Goal: Task Accomplishment & Management: Manage account settings

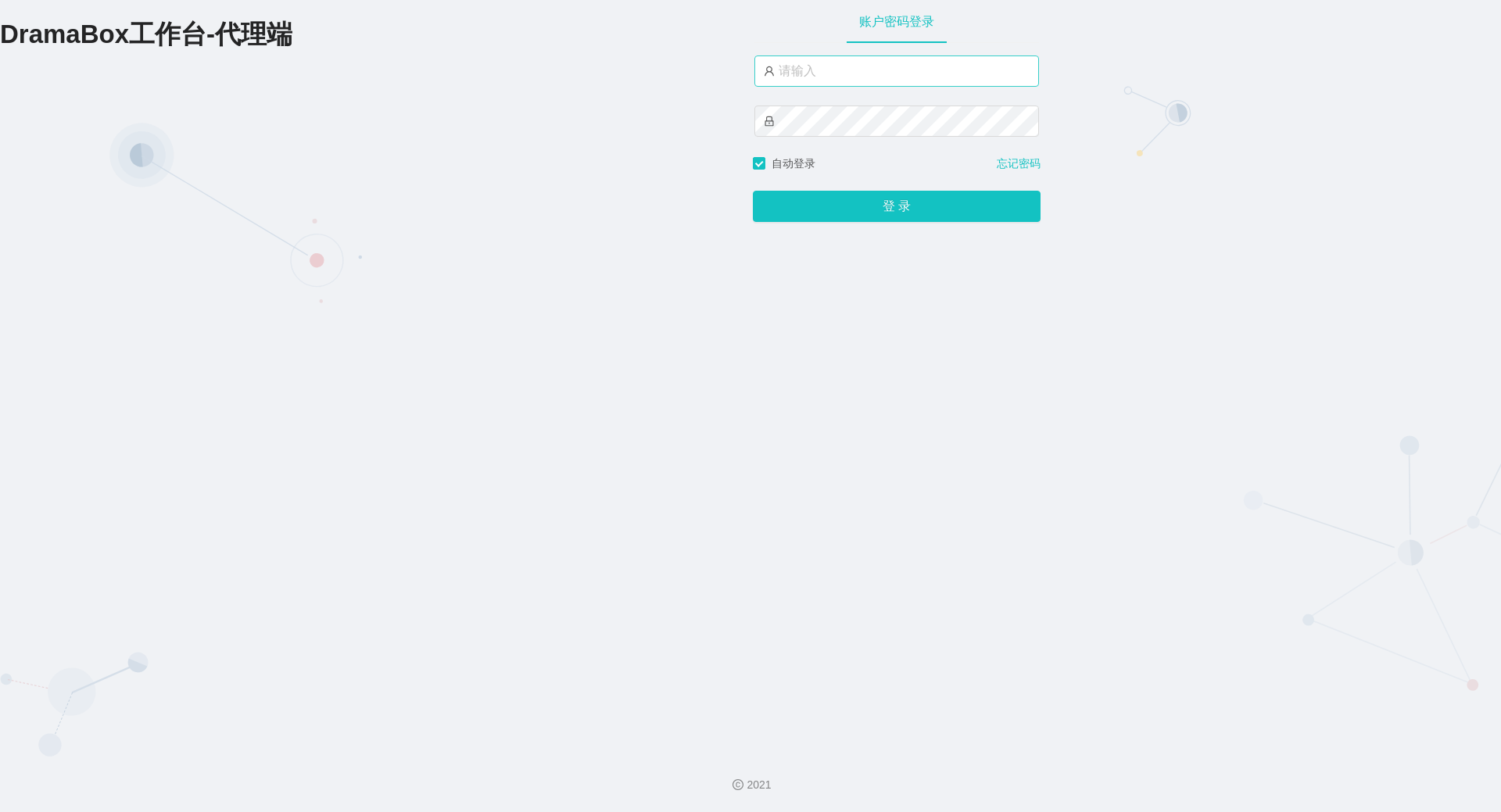
type input "by6"
click at [752, 191] on button "登 录" at bounding box center [895, 206] width 287 height 31
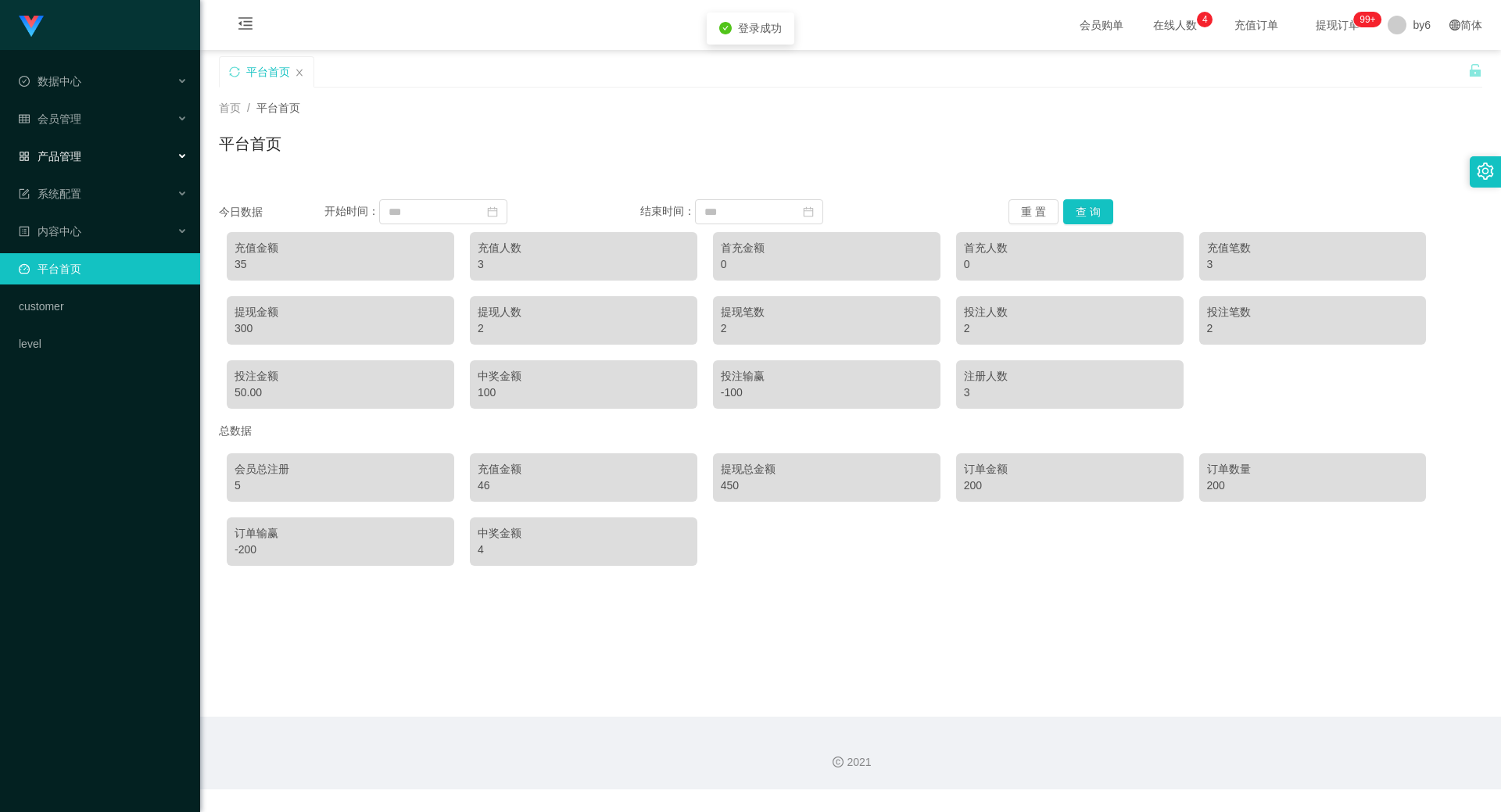
click at [111, 160] on div "产品管理" at bounding box center [100, 156] width 200 height 31
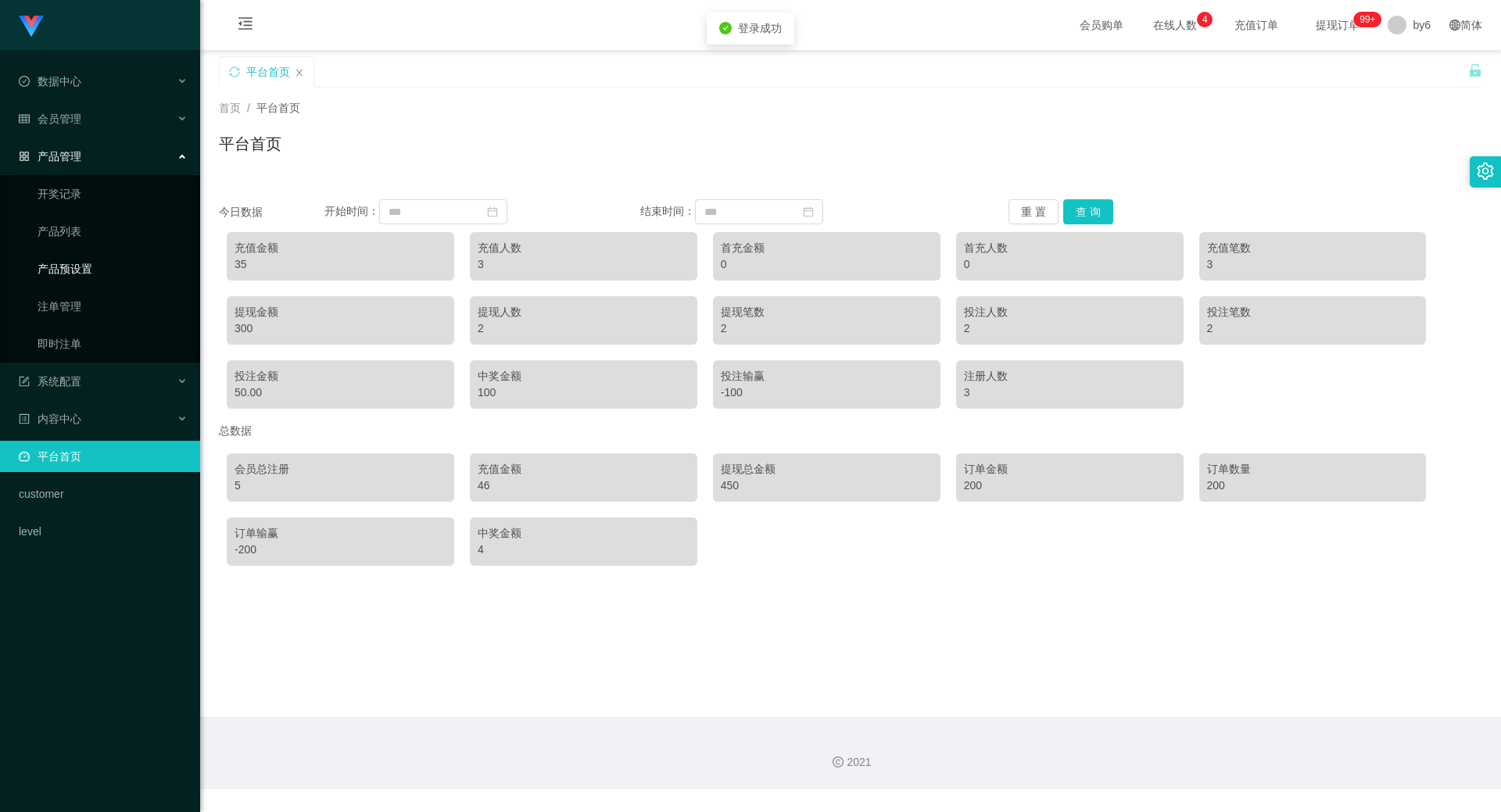
click at [56, 261] on link "产品预设置" at bounding box center [112, 269] width 150 height 31
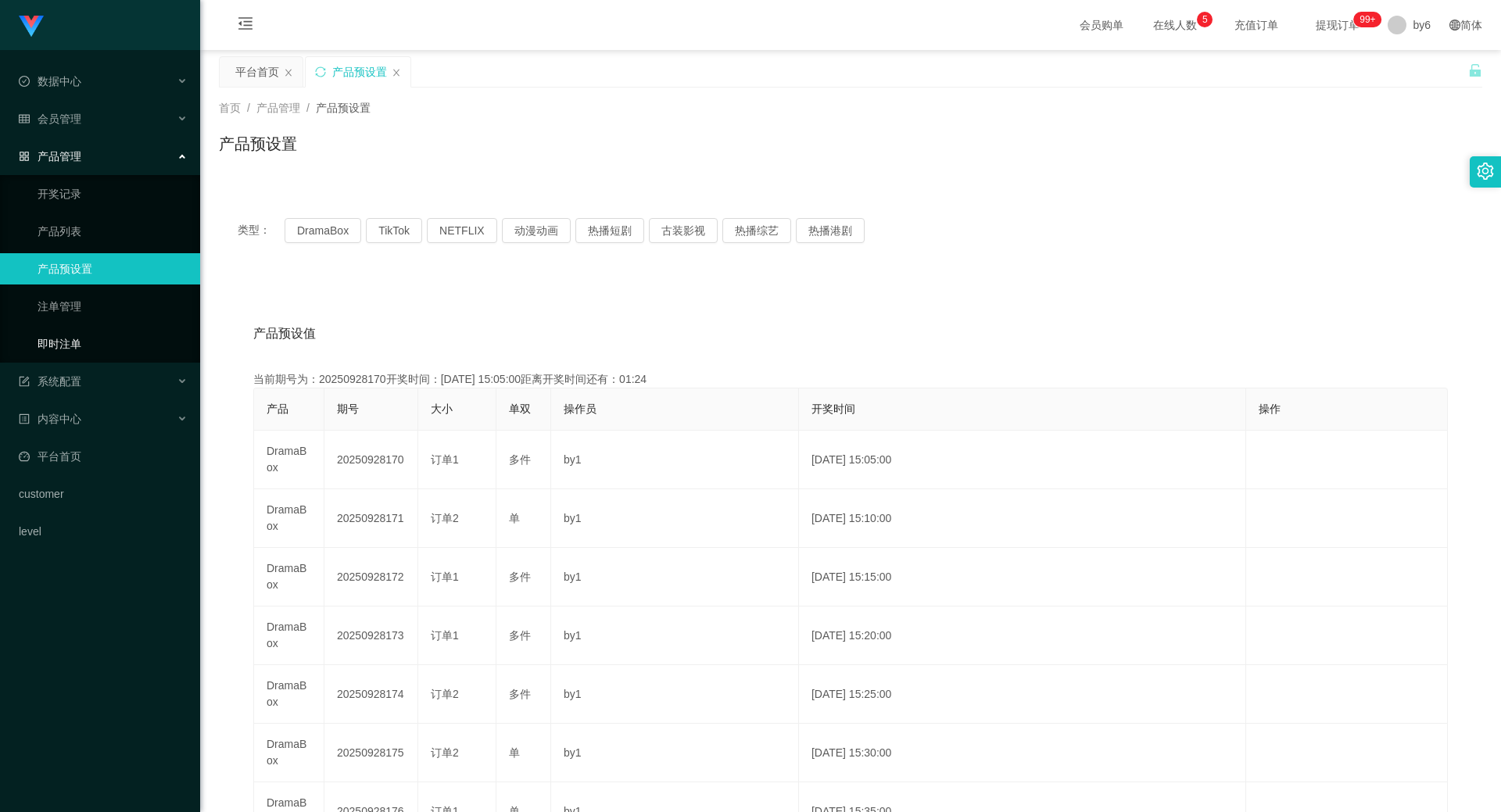
click at [50, 355] on link "即时注单" at bounding box center [112, 344] width 150 height 31
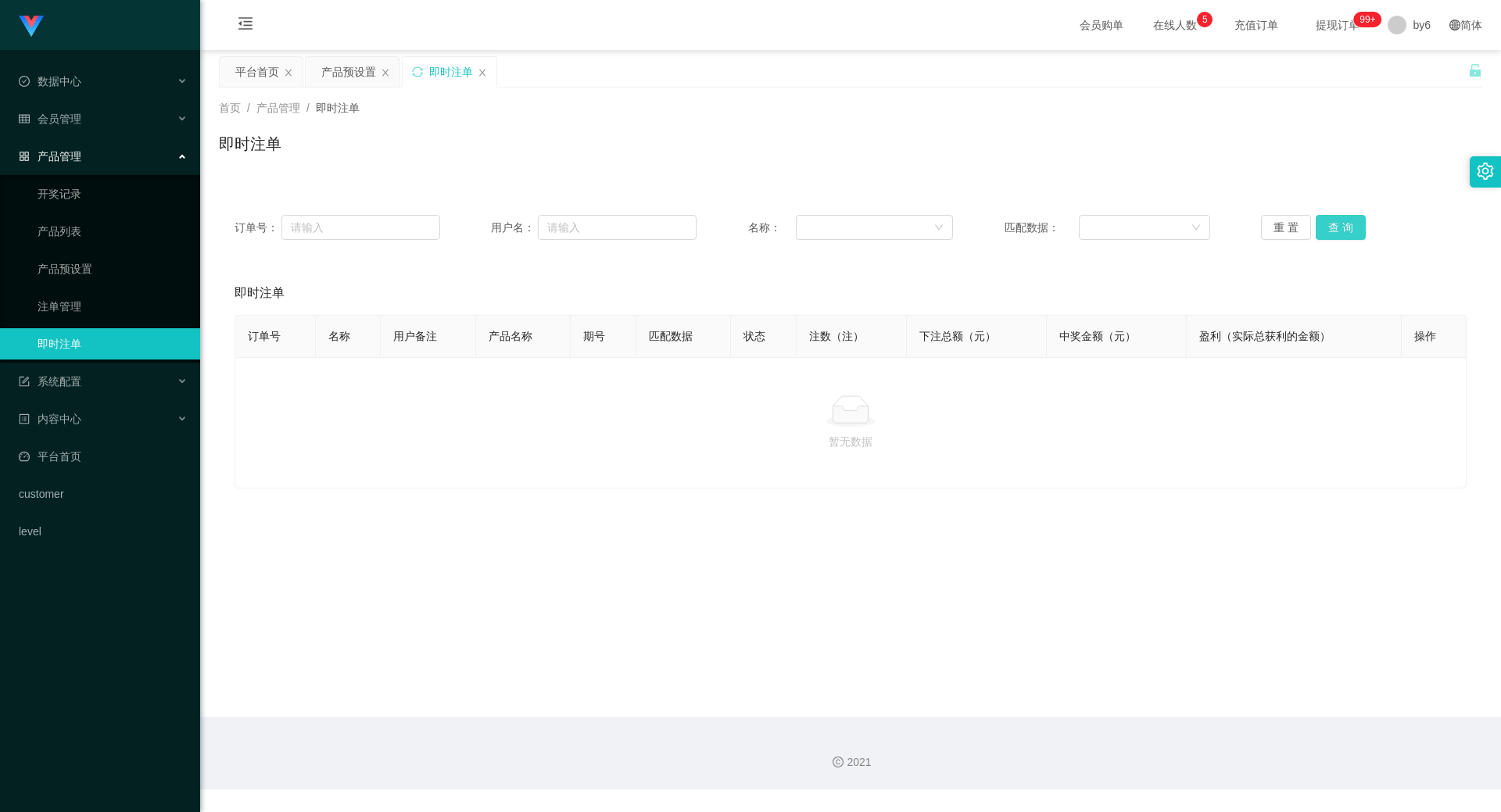
click at [1338, 231] on button "查 询" at bounding box center [1340, 227] width 50 height 25
click at [1330, 220] on button "查 询" at bounding box center [1340, 227] width 50 height 25
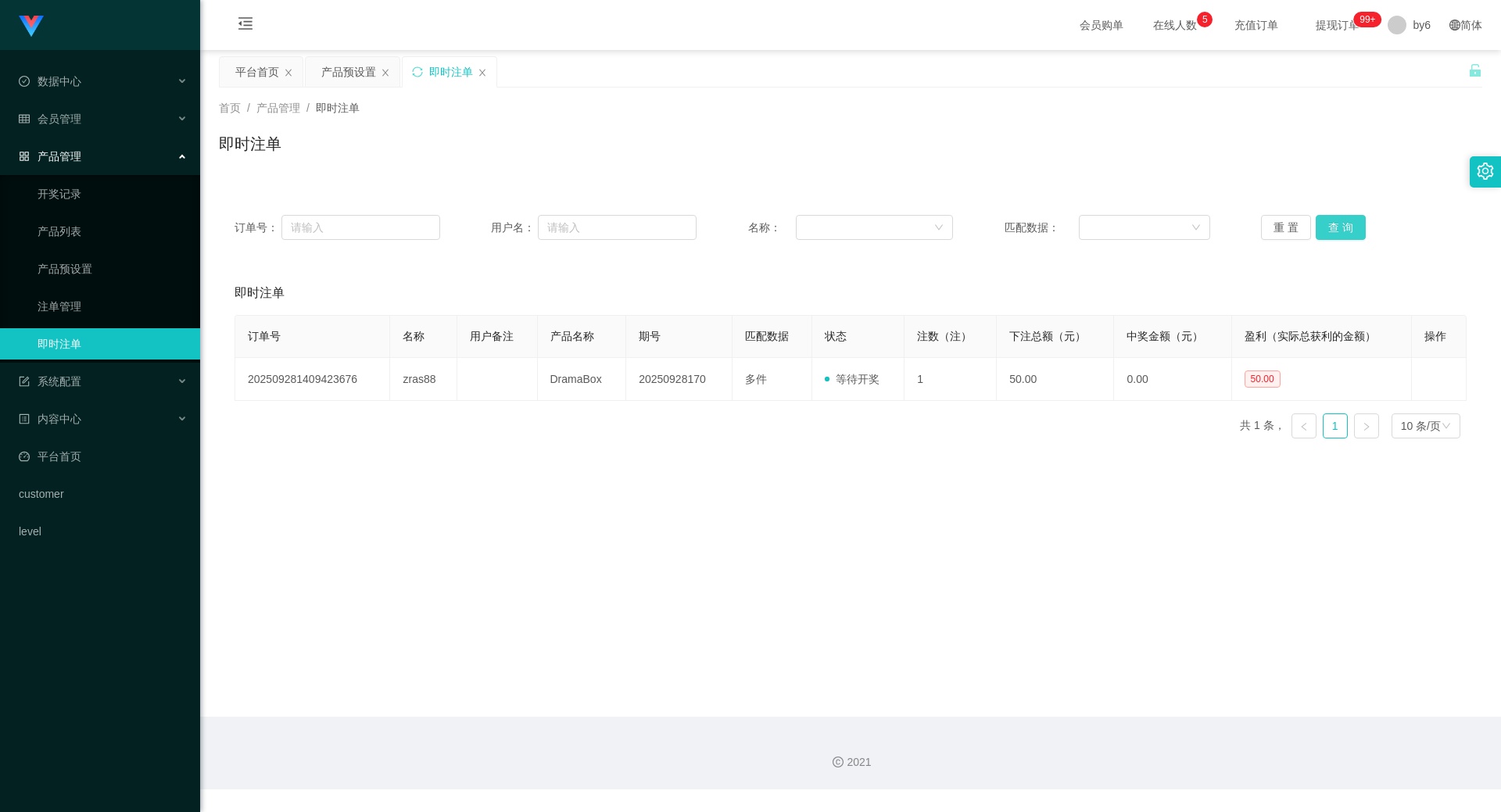
click at [1337, 217] on button "查 询" at bounding box center [1340, 227] width 50 height 25
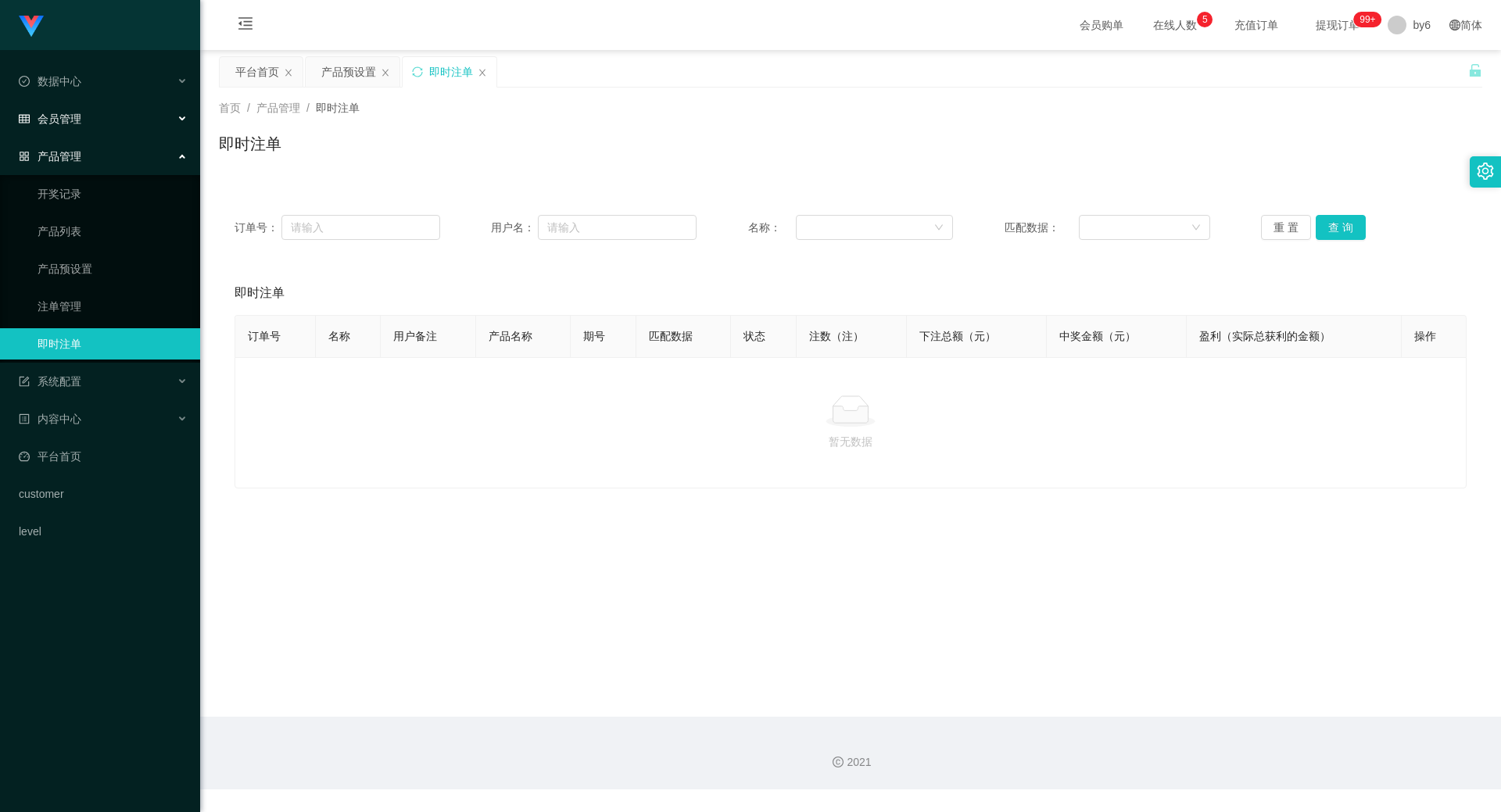
click at [91, 124] on div "会员管理" at bounding box center [100, 119] width 200 height 31
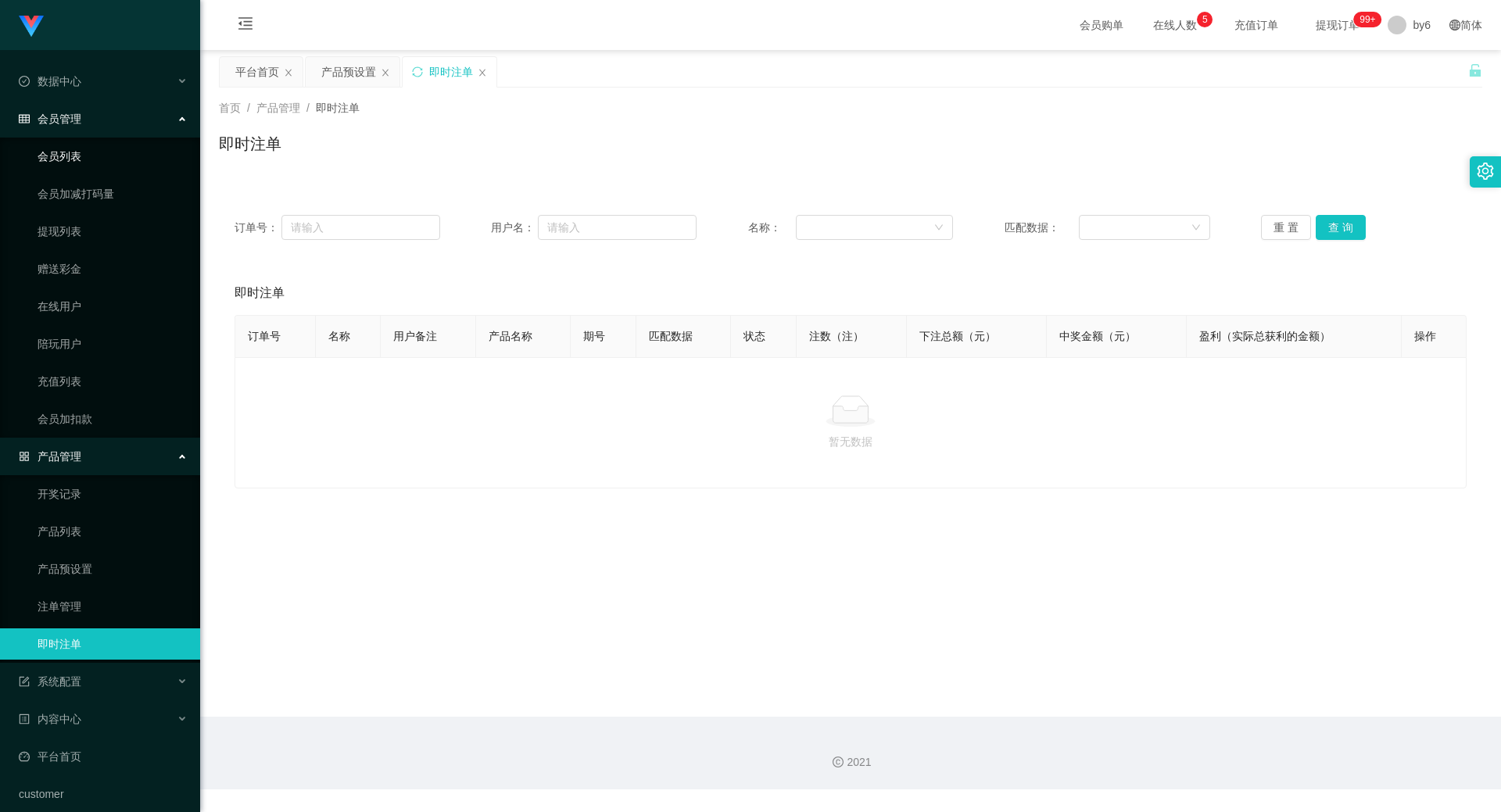
click at [67, 148] on link "会员列表" at bounding box center [112, 156] width 150 height 31
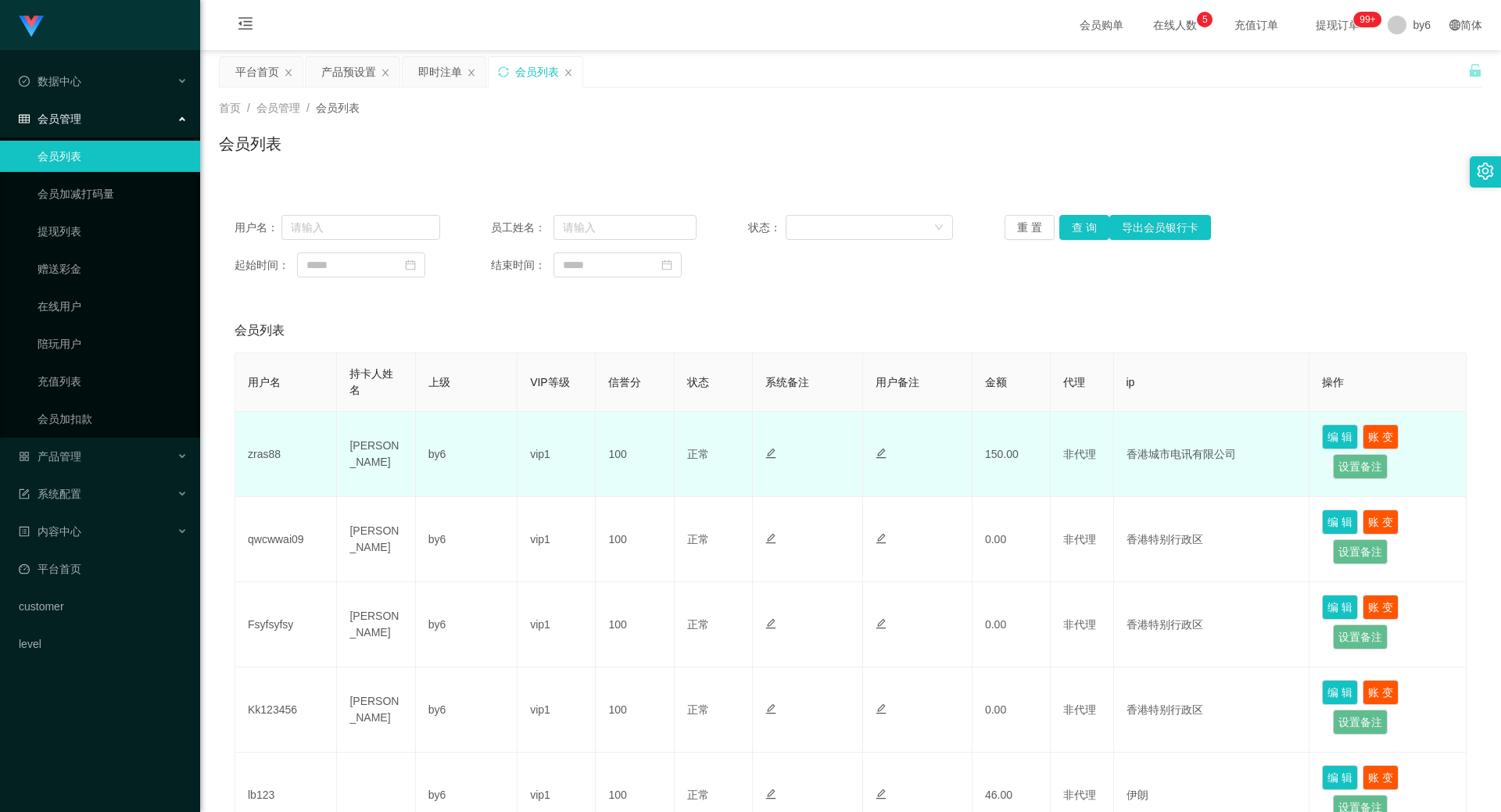
drag, startPoint x: 396, startPoint y: 462, endPoint x: 355, endPoint y: 445, distance: 44.4
click at [355, 445] on td "[PERSON_NAME]" at bounding box center [376, 455] width 78 height 85
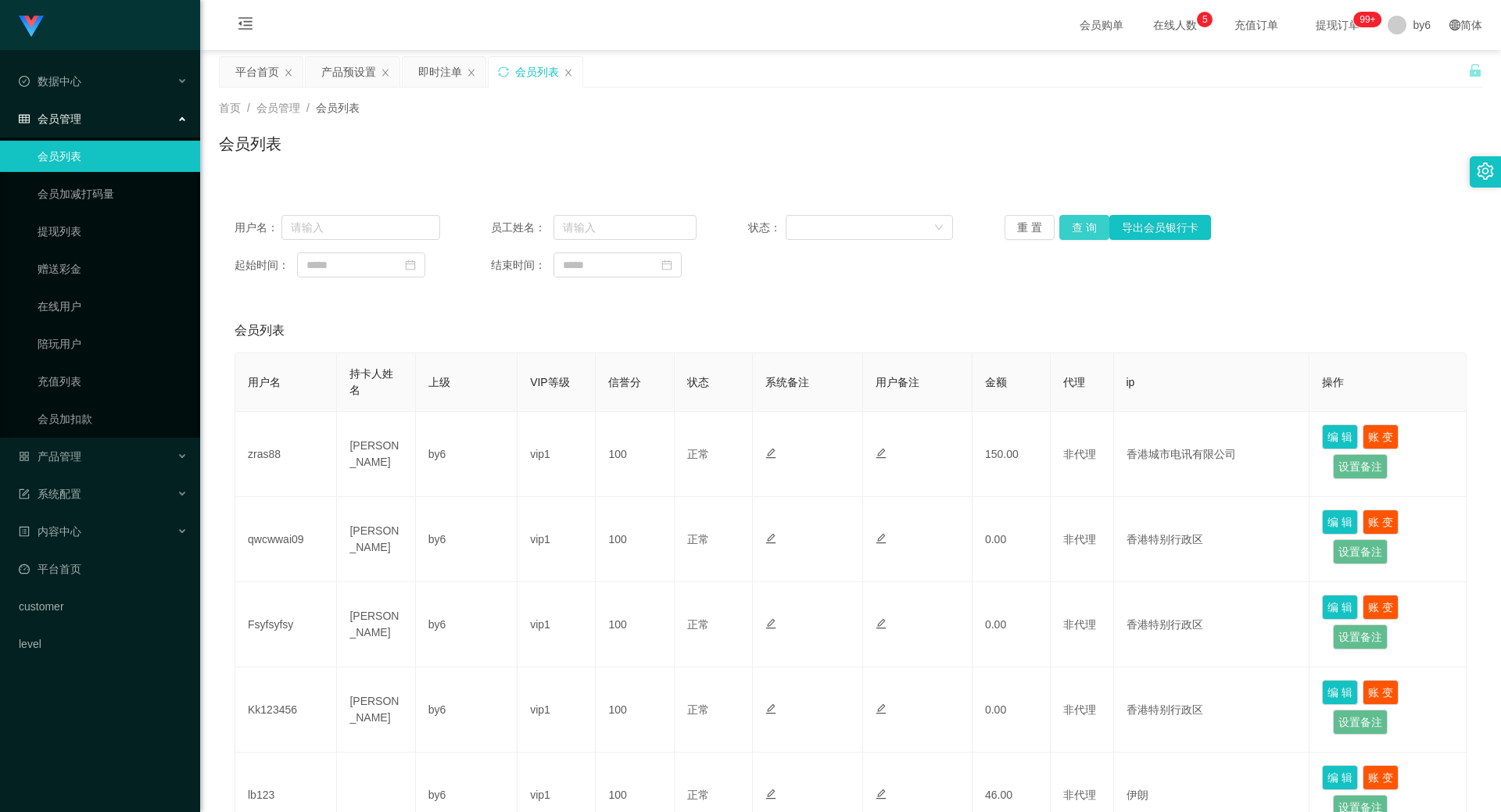
click at [1069, 230] on button "查 询" at bounding box center [1085, 227] width 50 height 25
click at [48, 228] on link "提现列表" at bounding box center [112, 232] width 150 height 31
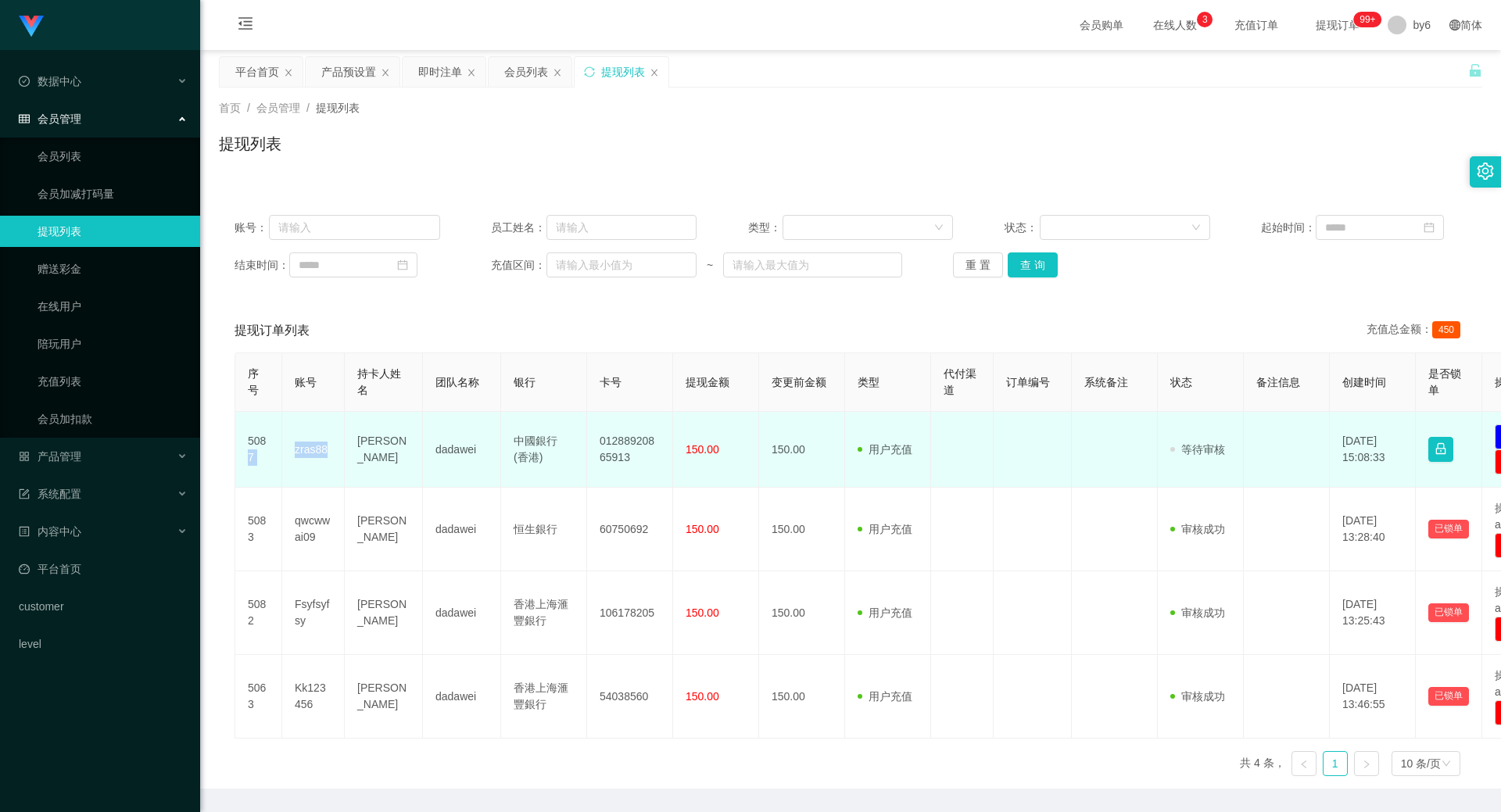
drag, startPoint x: 334, startPoint y: 450, endPoint x: 266, endPoint y: 448, distance: 68.0
click at [266, 448] on tr "5087 zras88 Hassan wing yan dadawei 中國銀行 (香港) 01288920865913 150.00 150.00 用户充值…" at bounding box center [910, 449] width 1351 height 75
click at [305, 456] on td "zras88" at bounding box center [313, 449] width 62 height 75
drag, startPoint x: 291, startPoint y: 447, endPoint x: 325, endPoint y: 459, distance: 36.1
click at [325, 459] on td "zras88" at bounding box center [313, 449] width 62 height 75
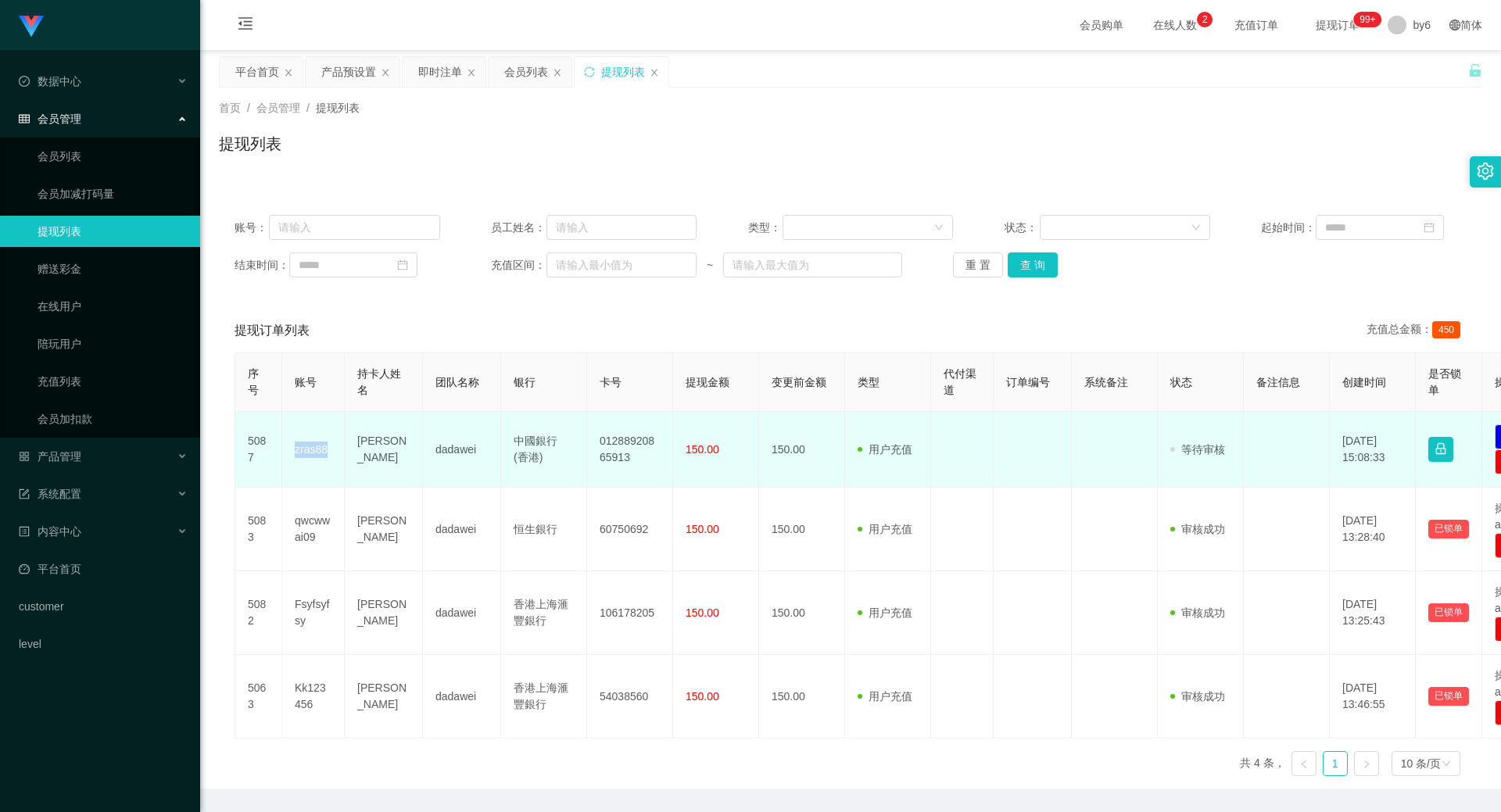
copy td "zras88"
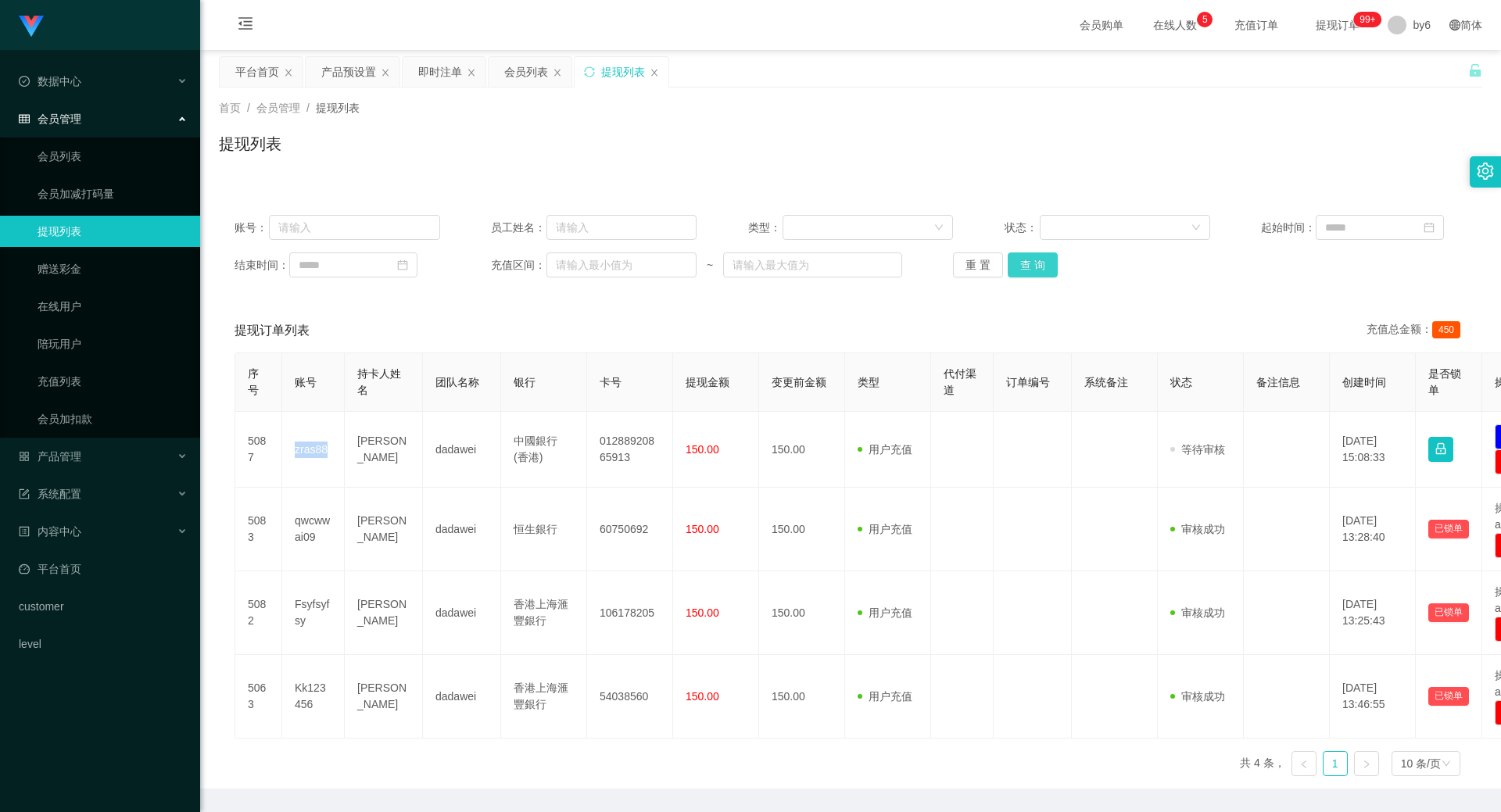
click at [1035, 266] on button "查 询" at bounding box center [1032, 265] width 50 height 25
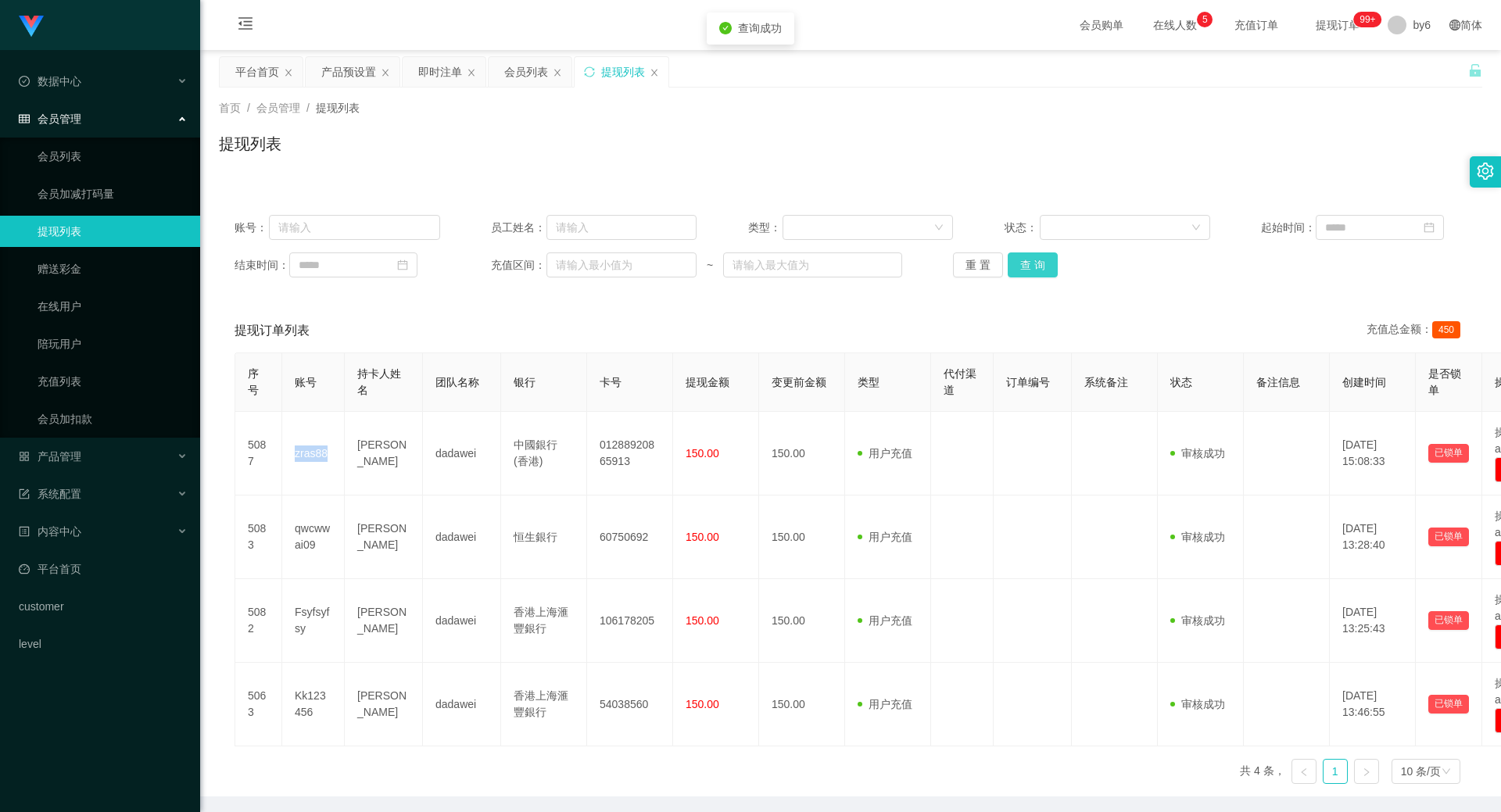
click at [1034, 266] on button "查 询" at bounding box center [1032, 265] width 50 height 25
